Goal: Task Accomplishment & Management: Complete application form

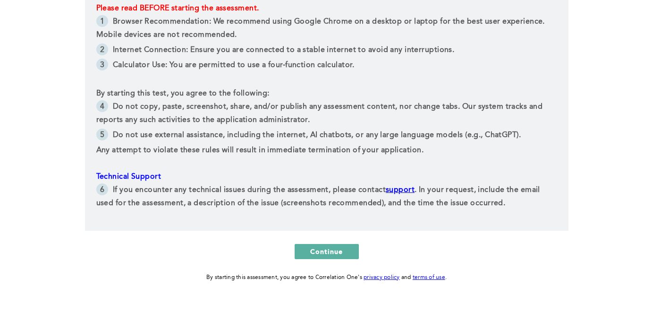
scroll to position [226, 0]
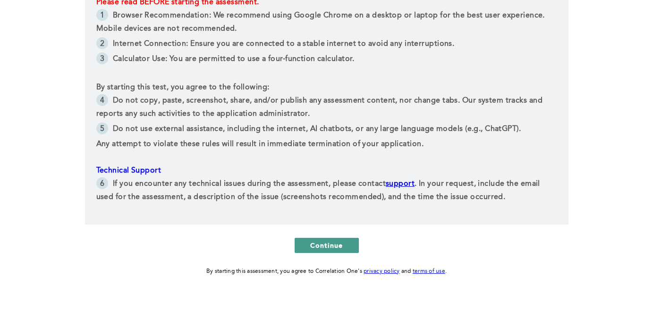
click at [330, 239] on button "Continue" at bounding box center [327, 245] width 64 height 15
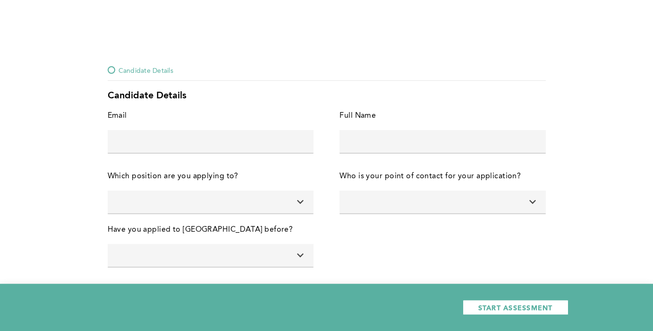
scroll to position [0, 0]
click at [226, 147] on input "text" at bounding box center [211, 140] width 206 height 23
click at [264, 200] on input at bounding box center [211, 201] width 206 height 23
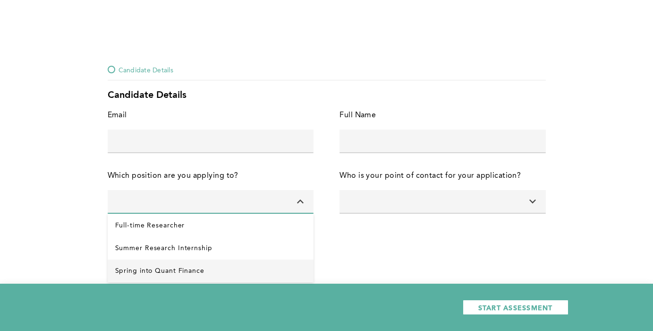
click at [203, 268] on Finance "Spring into Quant Finance" at bounding box center [211, 270] width 206 height 23
type input "Spring into Quant Finance"
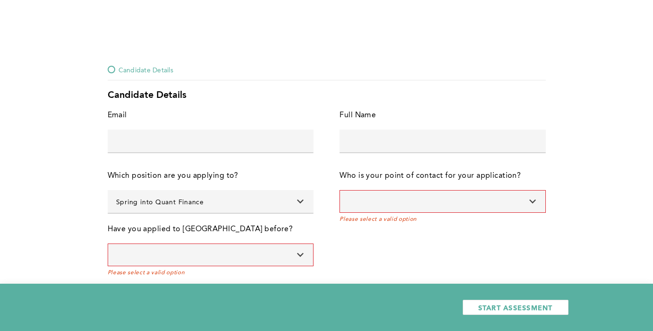
click at [372, 208] on input at bounding box center [443, 201] width 206 height 23
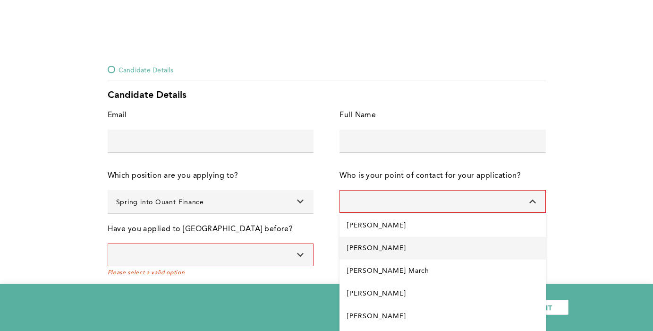
scroll to position [43, 0]
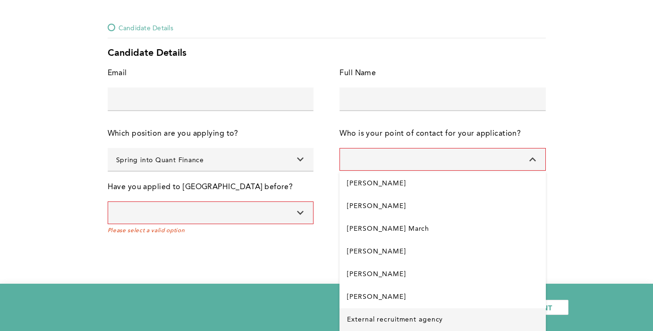
click at [400, 315] on agency "External recruitment agency" at bounding box center [443, 319] width 206 height 23
type input "External recruitment agency"
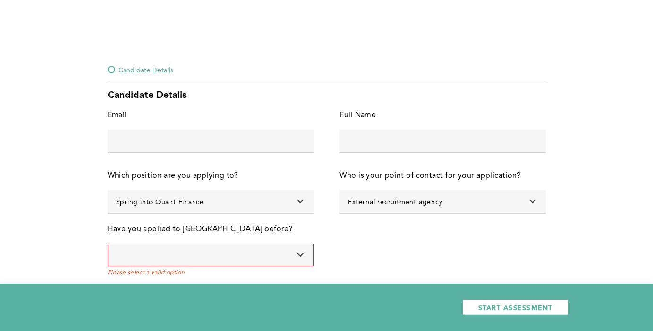
scroll to position [0, 0]
click at [236, 248] on input at bounding box center [211, 254] width 206 height 23
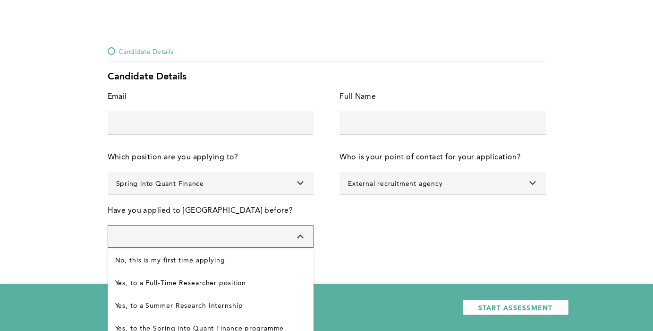
scroll to position [28, 0]
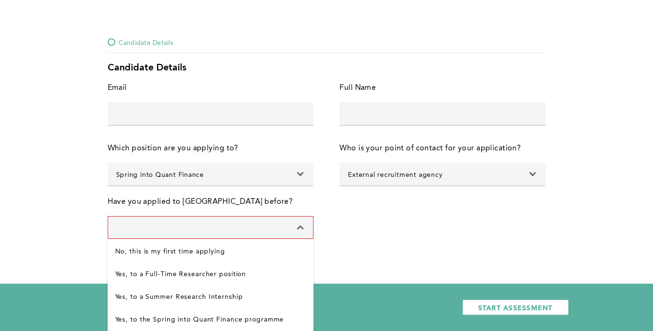
click at [402, 221] on div "Email error placeholder Full Name error placeholder Which position are you appl…" at bounding box center [327, 164] width 438 height 167
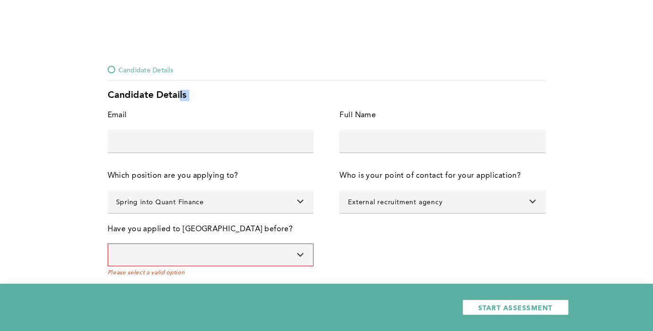
drag, startPoint x: 181, startPoint y: 95, endPoint x: 91, endPoint y: 105, distance: 90.8
click at [91, 105] on div "Candidate Details Candidate Details Email error placeholder Full Name error pla…" at bounding box center [326, 165] width 653 height 331
click at [120, 98] on div "Candidate Details" at bounding box center [327, 95] width 438 height 11
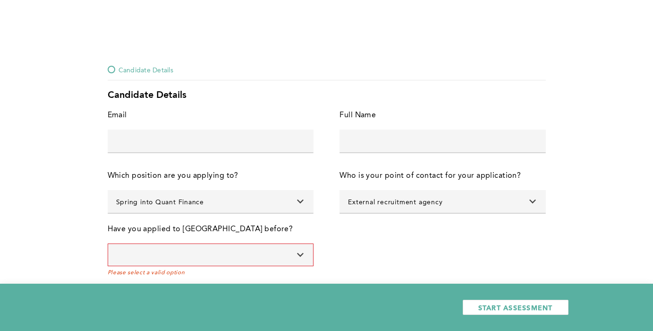
click at [239, 98] on div "Candidate Details" at bounding box center [327, 95] width 438 height 11
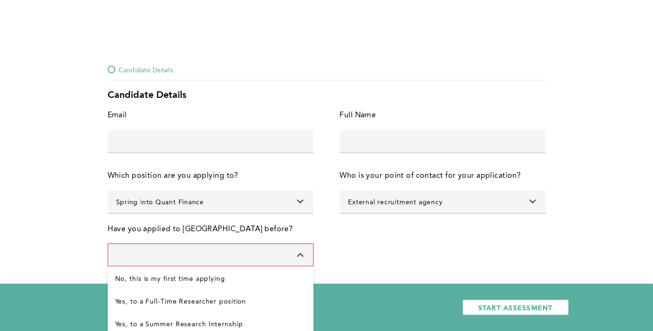
click at [227, 256] on input at bounding box center [211, 254] width 206 height 23
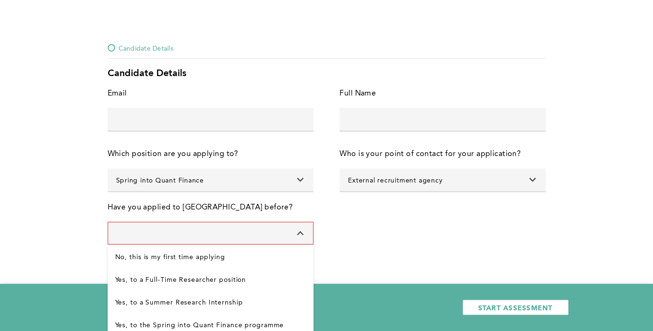
scroll to position [28, 0]
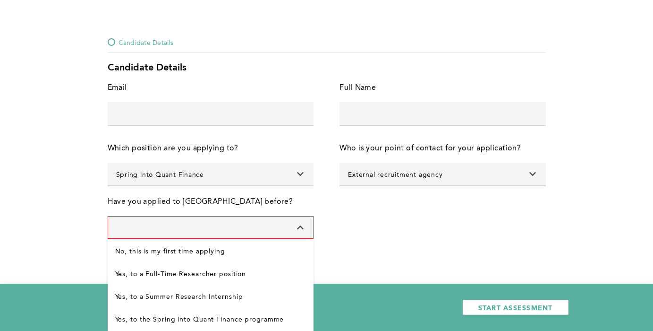
click at [370, 229] on div "Email error placeholder Full Name error placeholder Which position are you appl…" at bounding box center [327, 164] width 438 height 167
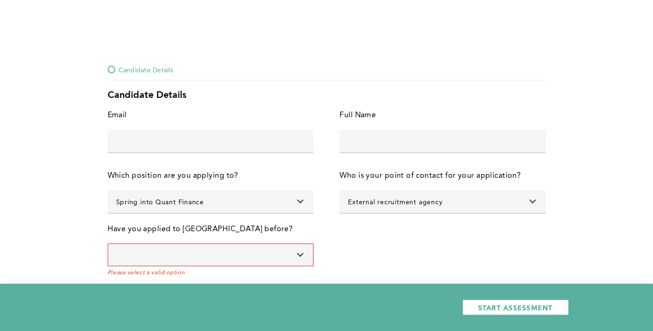
scroll to position [0, 0]
click at [233, 136] on input "text" at bounding box center [211, 140] width 206 height 23
paste input "[EMAIL_ADDRESS][DOMAIN_NAME]"
type input "[EMAIL_ADDRESS][DOMAIN_NAME]"
click at [366, 134] on input "text" at bounding box center [443, 140] width 206 height 23
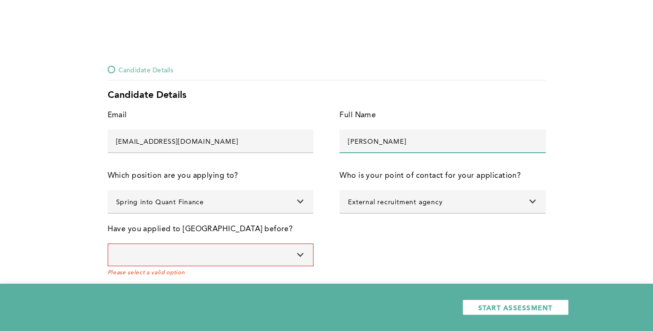
type input "[PERSON_NAME]"
click at [291, 257] on input at bounding box center [211, 254] width 206 height 23
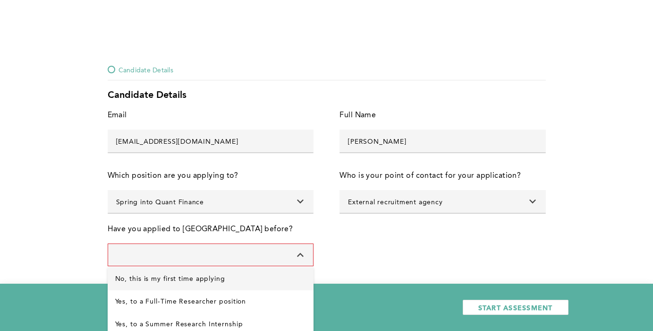
click at [254, 282] on applying "No, this is my first time applying" at bounding box center [211, 278] width 206 height 23
type input "No, this is my first time applying"
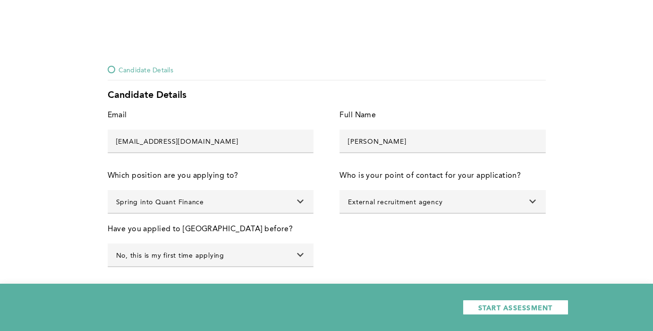
scroll to position [0, 0]
click at [351, 258] on div "Email [EMAIL_ADDRESS][DOMAIN_NAME] error placeholder Full Name [PERSON_NAME] er…" at bounding box center [327, 192] width 438 height 167
click at [513, 308] on span "START ASSESSMENT" at bounding box center [515, 307] width 75 height 9
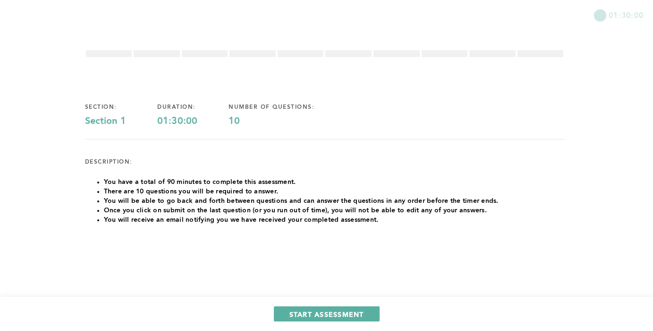
scroll to position [9, 0]
